Goal: Information Seeking & Learning: Check status

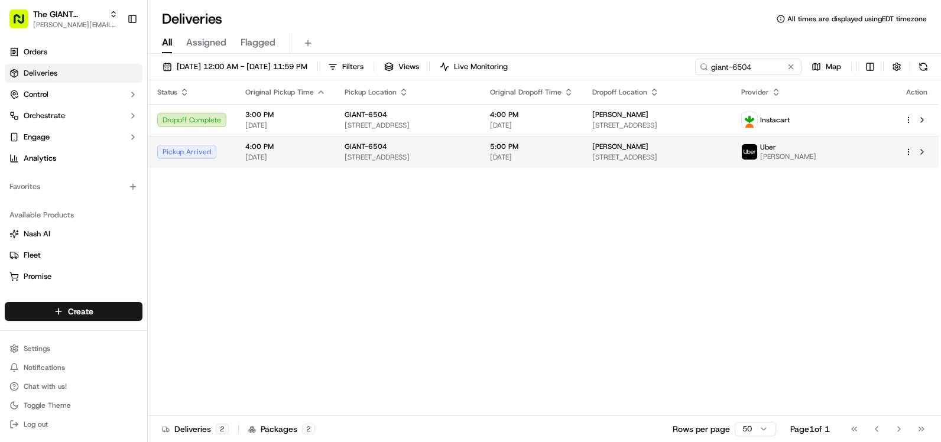
click at [396, 142] on div "GIANT-6504" at bounding box center [408, 146] width 126 height 9
click at [905, 156] on html "The GIANT Company [PERSON_NAME][EMAIL_ADDRESS][DOMAIN_NAME] Toggle Sidebar Orde…" at bounding box center [470, 221] width 941 height 442
click at [735, 296] on html "The GIANT Company sarah.ace@giantmartins.com Toggle Sidebar Orders Deliveries C…" at bounding box center [470, 221] width 941 height 442
click at [920, 154] on button at bounding box center [922, 152] width 14 height 14
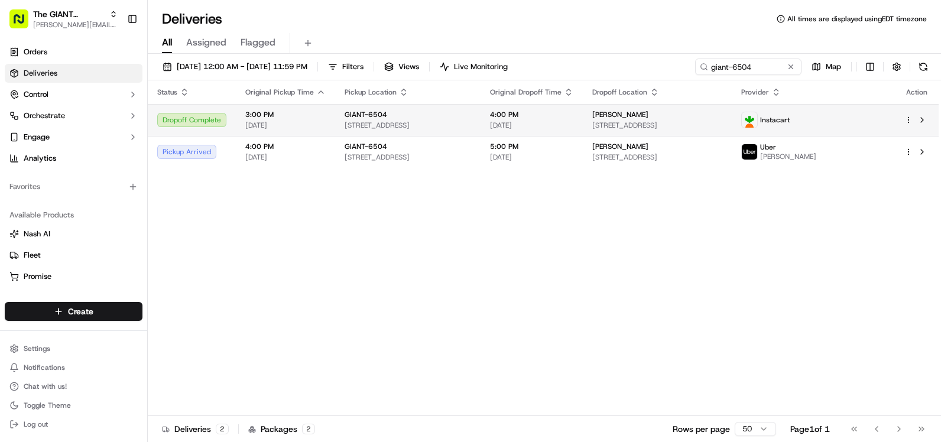
click at [906, 120] on html "The GIANT Company sarah.ace@giantmartins.com Toggle Sidebar Orders Deliveries C…" at bounding box center [470, 221] width 941 height 442
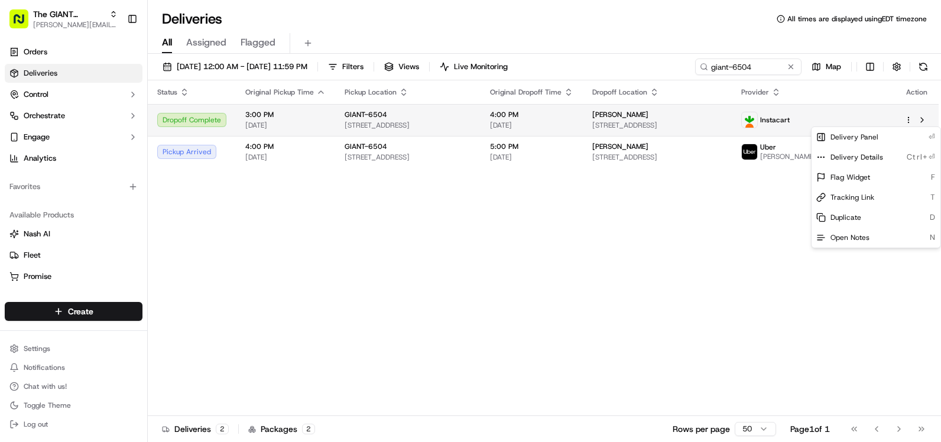
click at [906, 120] on html "The GIANT Company sarah.ace@giantmartins.com Toggle Sidebar Orders Deliveries C…" at bounding box center [470, 221] width 941 height 442
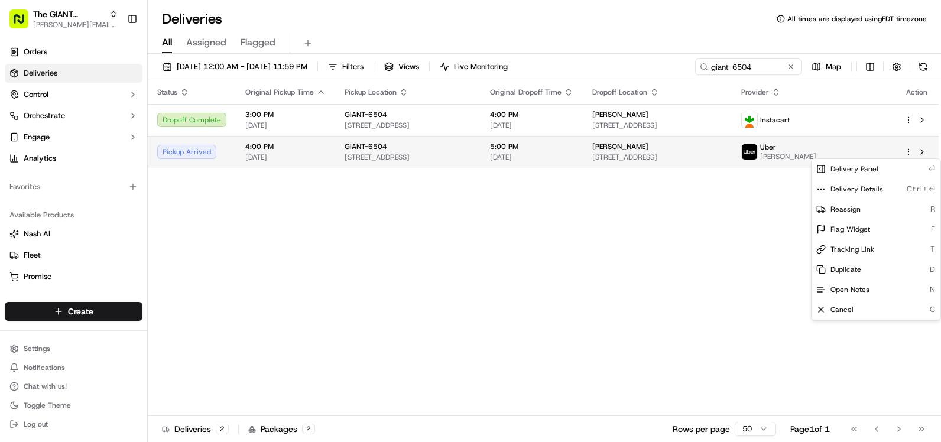
click at [909, 151] on html "The GIANT Company sarah.ace@giantmartins.com Toggle Sidebar Orders Deliveries C…" at bounding box center [470, 221] width 941 height 442
click at [625, 234] on html "The GIANT Company sarah.ace@giantmartins.com Toggle Sidebar Orders Deliveries C…" at bounding box center [470, 221] width 941 height 442
click at [816, 155] on span "[PERSON_NAME]" at bounding box center [788, 156] width 56 height 9
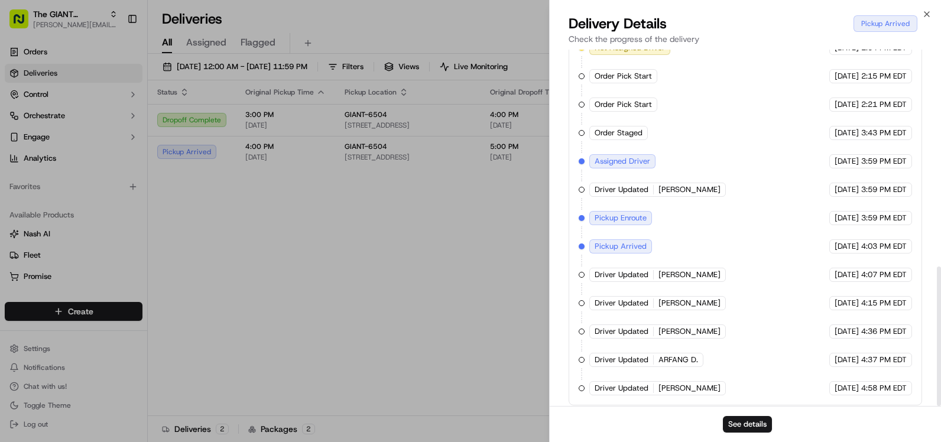
scroll to position [554, 0]
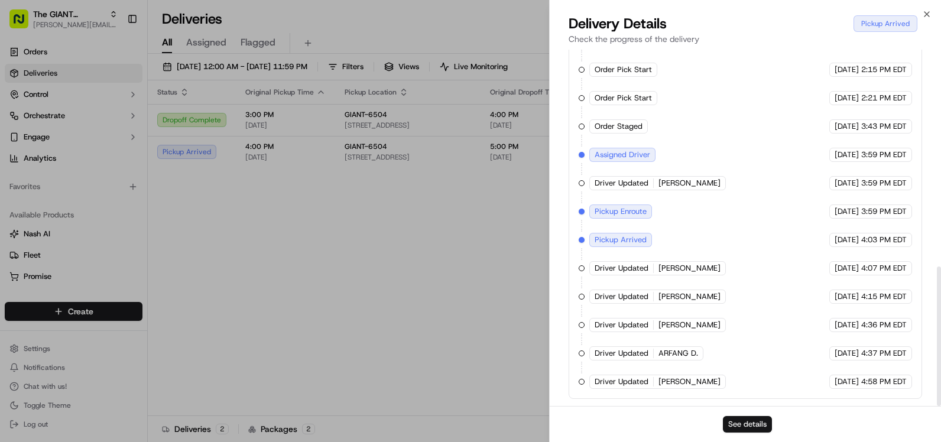
click at [735, 418] on button "See details" at bounding box center [747, 424] width 49 height 17
click at [928, 11] on icon "button" at bounding box center [926, 13] width 9 height 9
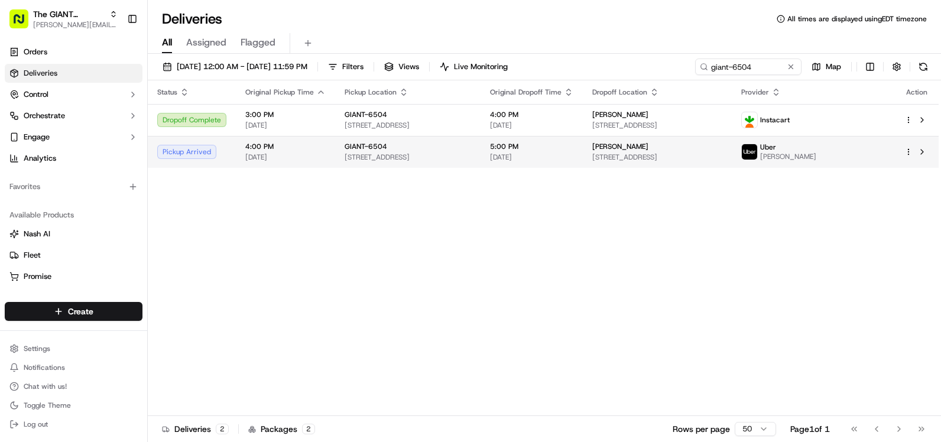
click at [909, 152] on html "The GIANT Company sarah.ace@giantmartins.com Toggle Sidebar Orders Deliveries C…" at bounding box center [470, 221] width 941 height 442
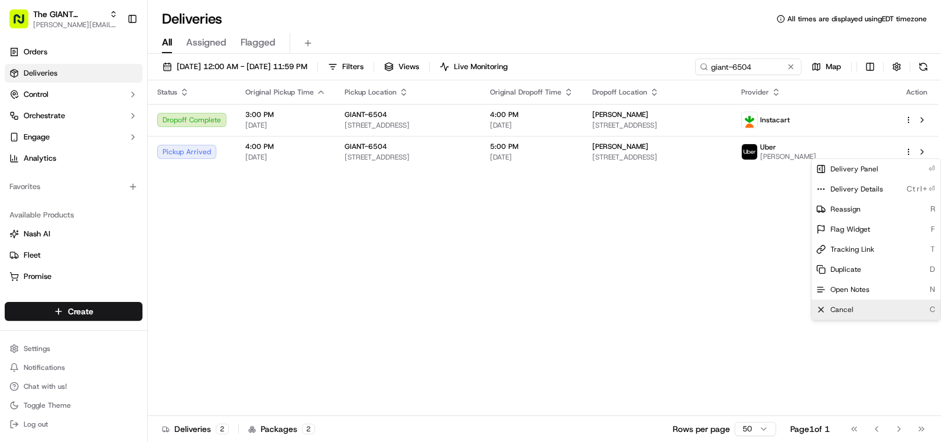
click at [842, 316] on div "Cancel C" at bounding box center [875, 310] width 129 height 20
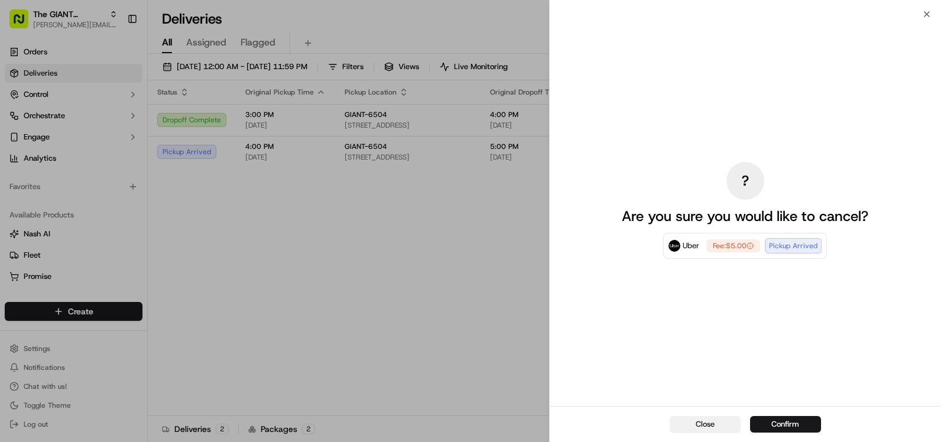
click at [715, 421] on button "Close" at bounding box center [705, 424] width 71 height 17
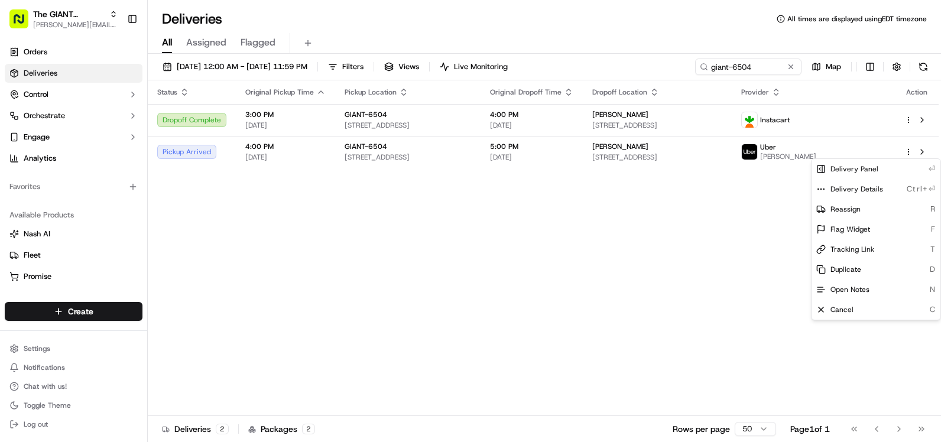
click at [704, 375] on div "Status Original Pickup Time Pickup Location Original Dropoff Time Dropoff Locat…" at bounding box center [543, 248] width 791 height 336
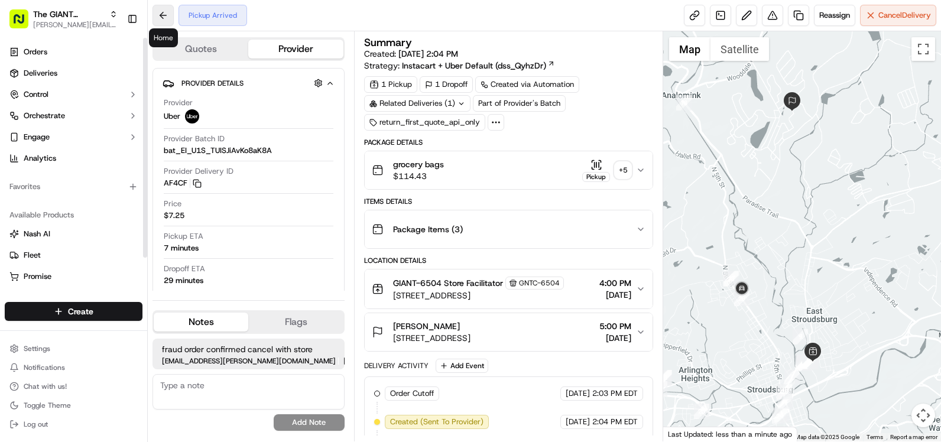
click at [165, 17] on button at bounding box center [162, 15] width 21 height 21
